Goal: Task Accomplishment & Management: Use online tool/utility

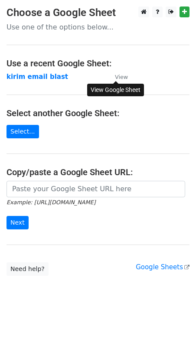
click at [122, 76] on small "View" at bounding box center [121, 77] width 13 height 7
click at [41, 75] on strong "kirim email blast" at bounding box center [38, 77] width 62 height 8
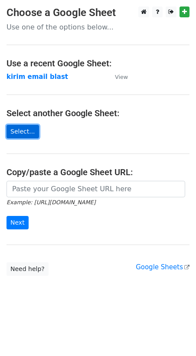
click at [27, 129] on link "Select..." at bounding box center [23, 131] width 33 height 13
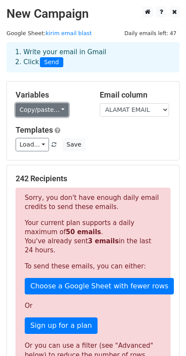
click at [40, 109] on link "Copy/paste..." at bounding box center [42, 109] width 53 height 13
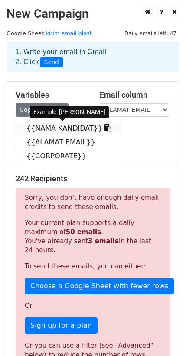
click at [52, 126] on link "{{NAMA KANDIDAT}}" at bounding box center [69, 128] width 106 height 14
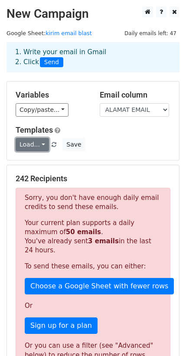
click at [39, 140] on link "Load..." at bounding box center [32, 144] width 33 height 13
click at [101, 136] on div "Templates Load... No templates saved Save" at bounding box center [93, 138] width 168 height 26
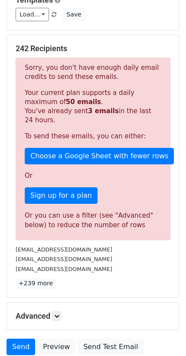
scroll to position [195, 0]
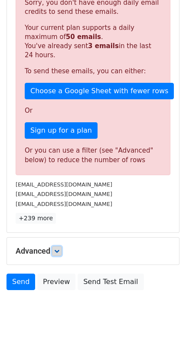
click at [59, 253] on icon at bounding box center [56, 250] width 5 height 5
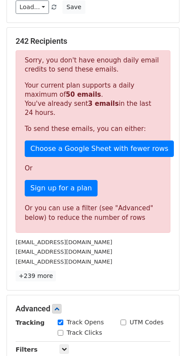
scroll to position [28, 0]
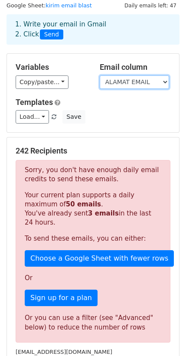
click at [140, 81] on select "NAMA KANDIDAT ALAMAT EMAIL CORPORATE" at bounding box center [134, 81] width 69 height 13
click at [100, 75] on select "NAMA KANDIDAT ALAMAT EMAIL CORPORATE" at bounding box center [134, 81] width 69 height 13
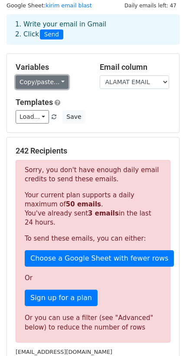
click at [58, 79] on link "Copy/paste..." at bounding box center [42, 81] width 53 height 13
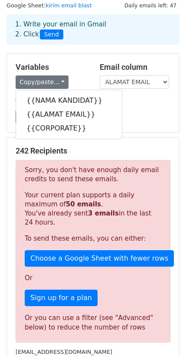
click at [73, 67] on h5 "Variables" at bounding box center [51, 67] width 71 height 10
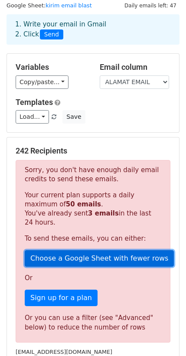
click at [92, 258] on link "Choose a Google Sheet with fewer rows" at bounding box center [99, 258] width 149 height 16
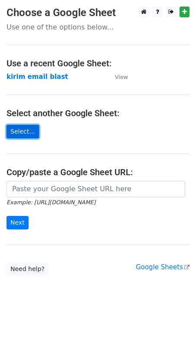
click at [27, 129] on link "Select..." at bounding box center [23, 131] width 33 height 13
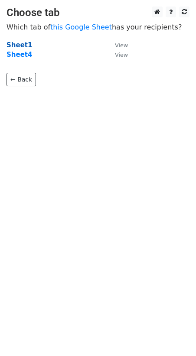
click at [19, 43] on strong "Sheet1" at bounding box center [20, 45] width 26 height 8
click at [18, 45] on strong "Sheet1" at bounding box center [20, 45] width 26 height 8
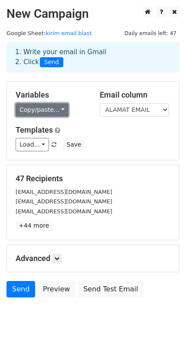
click at [42, 110] on link "Copy/paste..." at bounding box center [42, 109] width 53 height 13
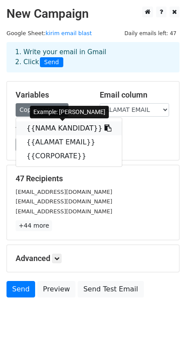
click at [54, 125] on link "{{NAMA KANDIDAT}}" at bounding box center [69, 128] width 106 height 14
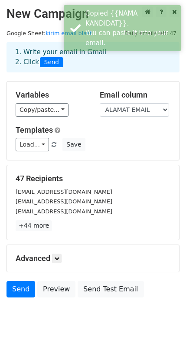
click at [133, 138] on div "Load... No templates saved Save" at bounding box center [93, 144] width 168 height 13
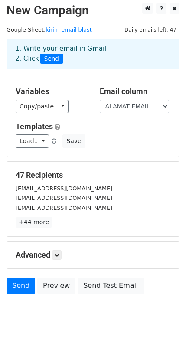
scroll to position [15, 0]
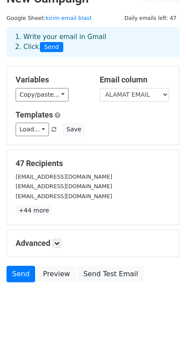
click at [51, 249] on div "Advanced Tracking Track Opens UTM Codes Track Clicks Filters Only include sprea…" at bounding box center [93, 243] width 172 height 27
click at [53, 245] on h5 "Advanced" at bounding box center [93, 244] width 155 height 10
click at [58, 242] on icon at bounding box center [56, 243] width 5 height 5
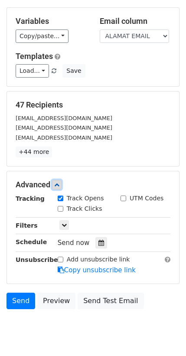
scroll to position [100, 0]
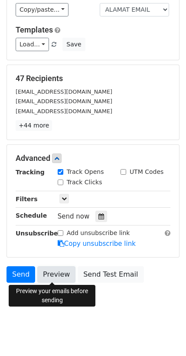
click at [58, 273] on link "Preview" at bounding box center [56, 274] width 38 height 16
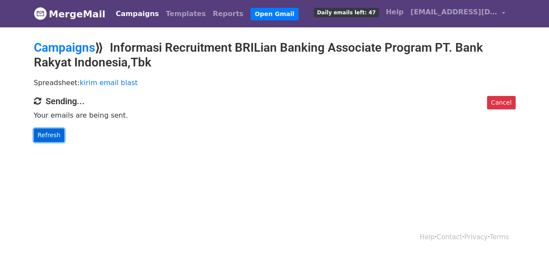
click at [51, 133] on link "Refresh" at bounding box center [49, 134] width 31 height 13
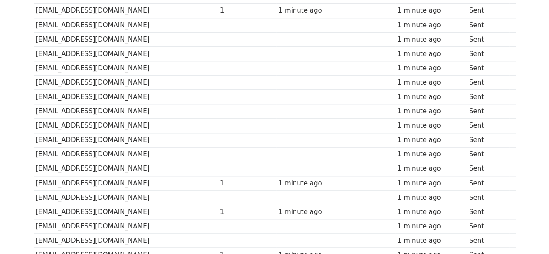
scroll to position [390, 0]
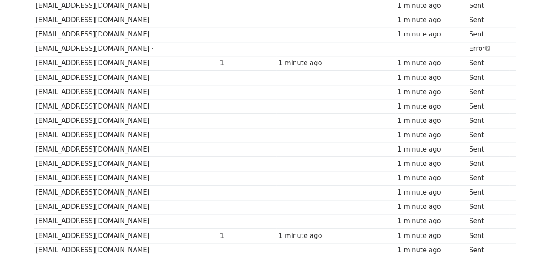
click at [110, 48] on td "[EMAIL_ADDRESS][DOMAIN_NAME] ·" at bounding box center [126, 49] width 184 height 14
click at [108, 44] on td "[EMAIL_ADDRESS][DOMAIN_NAME] ·" at bounding box center [126, 49] width 184 height 14
click at [111, 44] on td "[EMAIL_ADDRESS][DOMAIN_NAME] ·" at bounding box center [126, 49] width 184 height 14
click at [114, 44] on td "[EMAIL_ADDRESS][DOMAIN_NAME] ·" at bounding box center [126, 49] width 184 height 14
click at [118, 44] on td "[EMAIL_ADDRESS][DOMAIN_NAME] ·" at bounding box center [126, 49] width 184 height 14
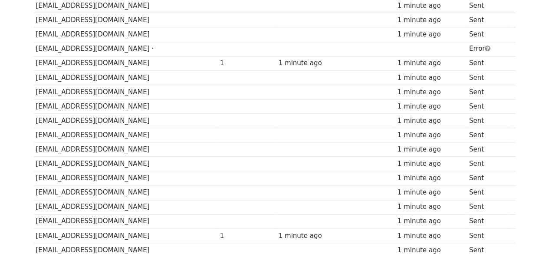
drag, startPoint x: 118, startPoint y: 44, endPoint x: 127, endPoint y: 39, distance: 10.3
click at [121, 42] on td "[EMAIL_ADDRESS][DOMAIN_NAME] ·" at bounding box center [126, 49] width 184 height 14
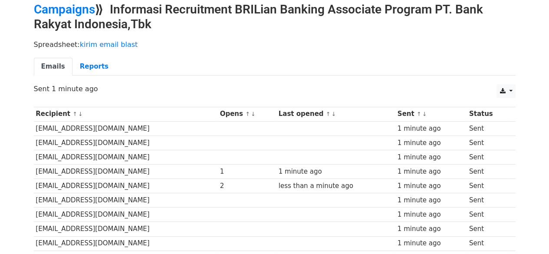
scroll to position [0, 0]
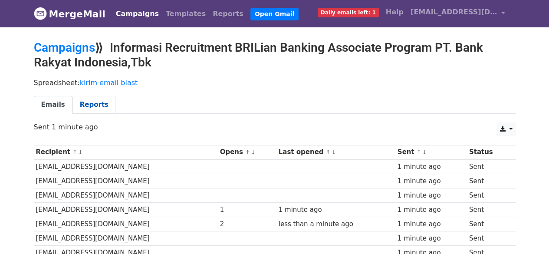
click at [85, 101] on link "Reports" at bounding box center [93, 105] width 43 height 18
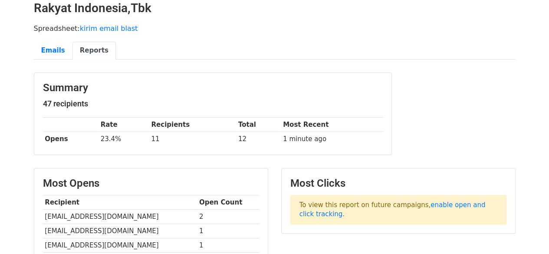
scroll to position [12, 0]
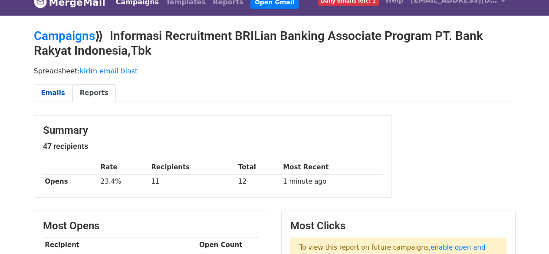
click at [46, 94] on link "Emails" at bounding box center [53, 93] width 39 height 18
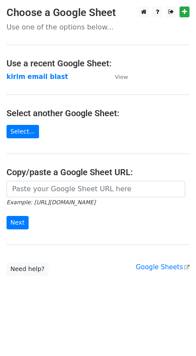
click at [127, 78] on main "Choose a Google Sheet Use one of the options below... Use a recent Google Sheet…" at bounding box center [98, 141] width 196 height 269
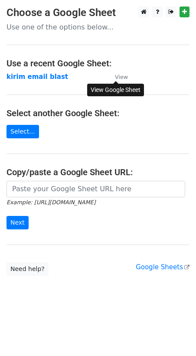
click at [121, 79] on small "View" at bounding box center [121, 77] width 13 height 7
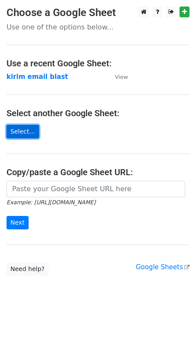
click at [29, 134] on link "Select..." at bounding box center [23, 131] width 33 height 13
click at [29, 133] on link "Select..." at bounding box center [23, 131] width 33 height 13
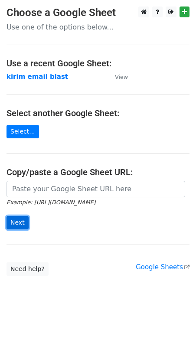
click at [21, 219] on input "Next" at bounding box center [18, 222] width 22 height 13
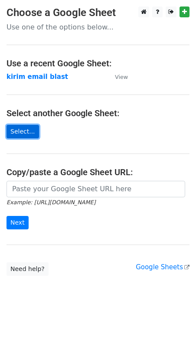
click at [22, 134] on link "Select..." at bounding box center [23, 131] width 33 height 13
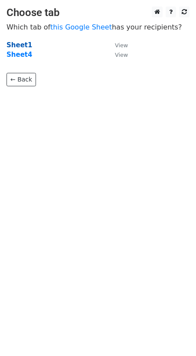
click at [20, 46] on strong "Sheet1" at bounding box center [20, 45] width 26 height 8
click at [19, 43] on strong "Sheet1" at bounding box center [20, 45] width 26 height 8
click at [19, 40] on main "Choose tab Which tab of this Google Sheet has your recipients? Sheet1 View Shee…" at bounding box center [98, 47] width 196 height 80
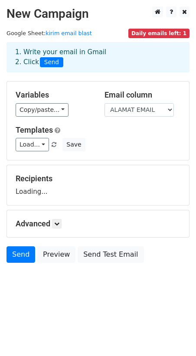
click at [68, 89] on div "Variables Copy/paste... {{NAMA KANDIDAT}} {{ALAMAT EMAIL}} {{CORPORATE}} Email …" at bounding box center [98, 121] width 182 height 78
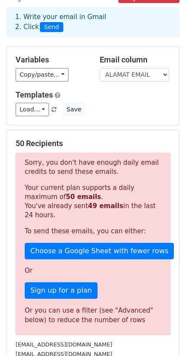
scroll to position [8, 0]
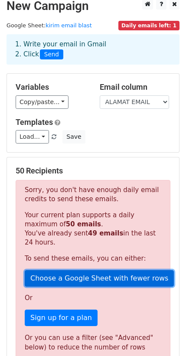
click at [70, 278] on link "Choose a Google Sheet with fewer rows" at bounding box center [99, 278] width 149 height 16
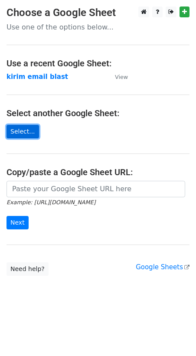
click at [7, 138] on link "Select..." at bounding box center [23, 131] width 33 height 13
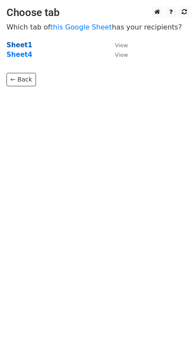
click at [15, 42] on strong "Sheet1" at bounding box center [20, 45] width 26 height 8
click at [17, 42] on strong "Sheet1" at bounding box center [20, 45] width 26 height 8
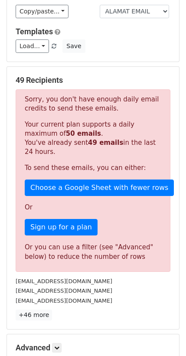
scroll to position [8, 0]
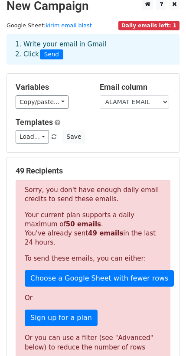
click at [149, 23] on span "Daily emails left: 1" at bounding box center [148, 26] width 61 height 10
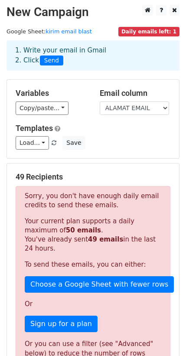
scroll to position [0, 0]
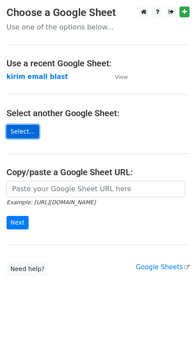
click at [23, 125] on link "Select..." at bounding box center [23, 131] width 33 height 13
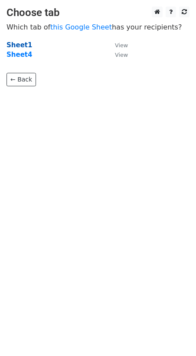
click at [15, 44] on strong "Sheet1" at bounding box center [20, 45] width 26 height 8
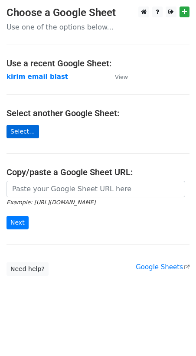
click at [12, 138] on main "Choose a Google Sheet Use one of the options below... Use a recent Google Sheet…" at bounding box center [98, 141] width 196 height 269
click at [14, 135] on link "Select..." at bounding box center [23, 131] width 33 height 13
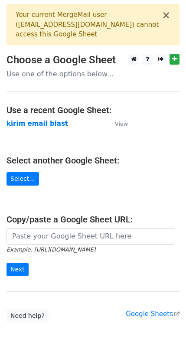
click at [64, 22] on div "Your current MergeMail user ( [EMAIL_ADDRESS][DOMAIN_NAME] ) cannot access this…" at bounding box center [89, 24] width 146 height 29
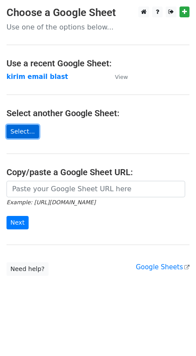
click at [23, 134] on link "Select..." at bounding box center [23, 131] width 33 height 13
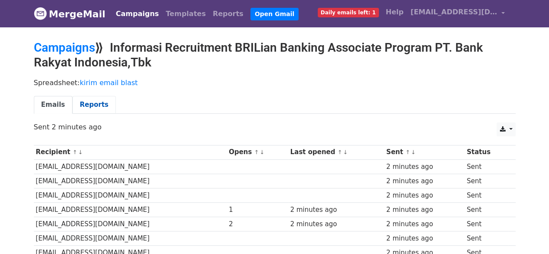
click at [96, 100] on link "Reports" at bounding box center [93, 105] width 43 height 18
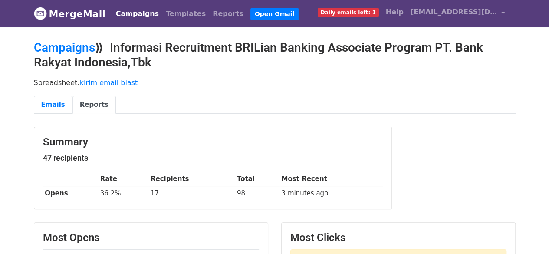
click at [50, 103] on link "Emails" at bounding box center [53, 105] width 39 height 18
click at [54, 103] on link "Emails" at bounding box center [53, 105] width 39 height 18
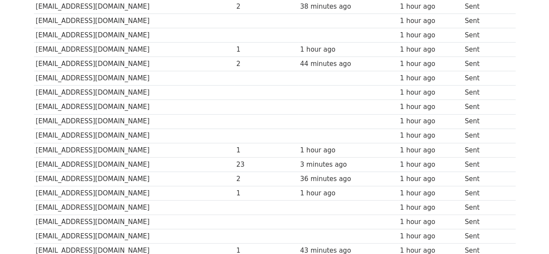
scroll to position [173, 0]
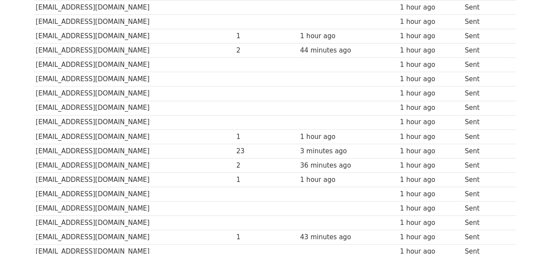
click at [241, 146] on div "23" at bounding box center [265, 151] width 59 height 10
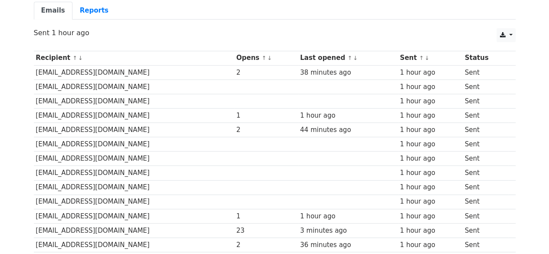
scroll to position [41, 0]
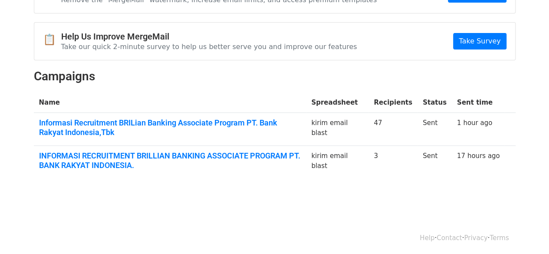
scroll to position [65, 0]
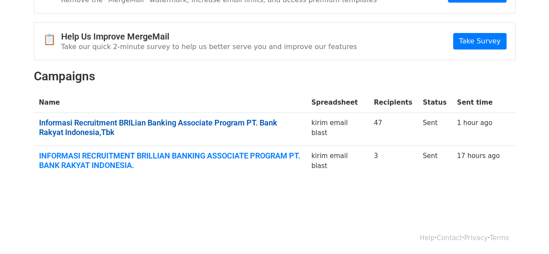
click at [250, 121] on link "Informasi Recruitment BRILian Banking Associate Program PT. Bank Rakyat Indones…" at bounding box center [170, 127] width 262 height 19
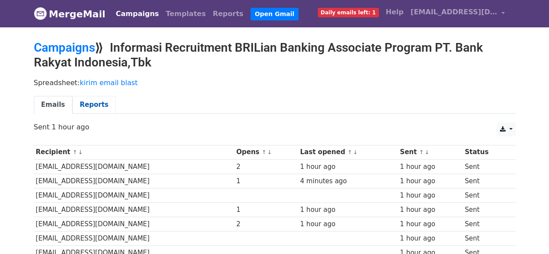
click at [97, 101] on link "Reports" at bounding box center [93, 105] width 43 height 18
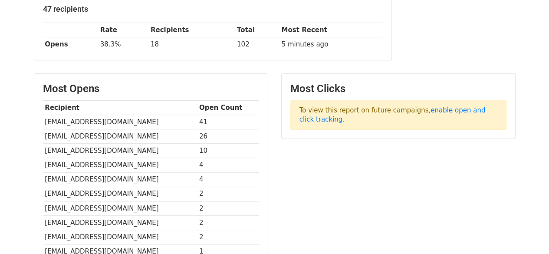
scroll to position [130, 0]
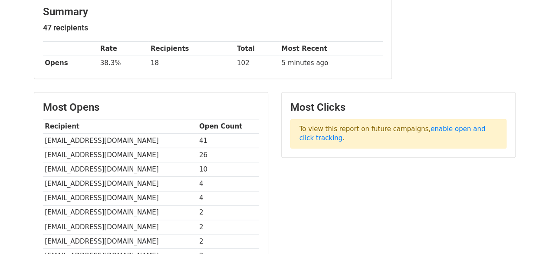
click at [231, 124] on th "Open Count" at bounding box center [228, 126] width 62 height 14
click at [206, 124] on th "Open Count" at bounding box center [228, 126] width 62 height 14
click at [257, 125] on th "Open Count" at bounding box center [228, 126] width 62 height 14
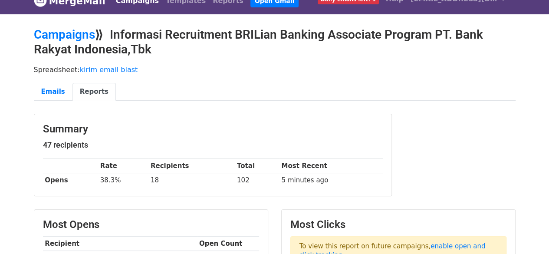
scroll to position [0, 0]
